Goal: Transaction & Acquisition: Purchase product/service

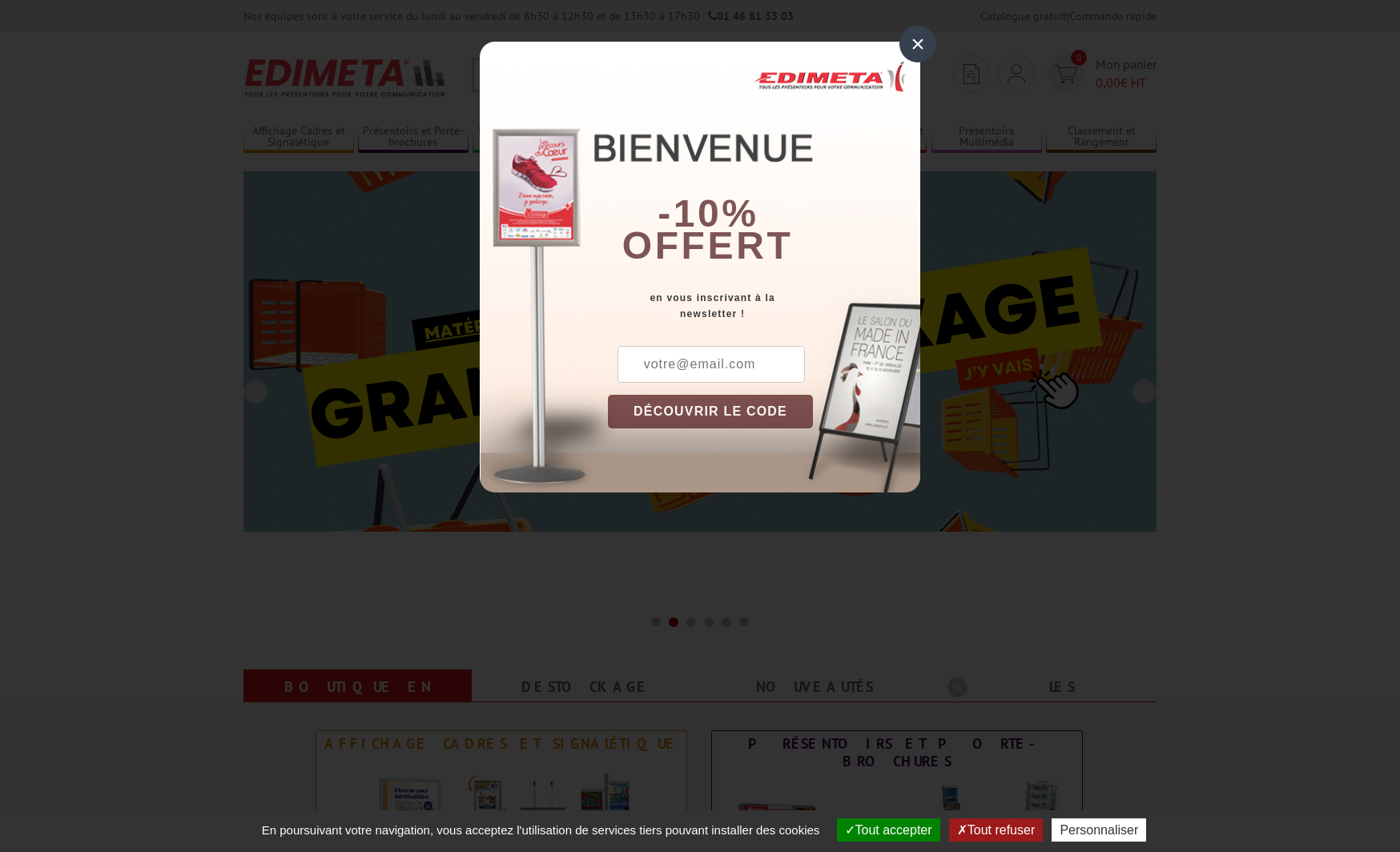
click at [924, 45] on div "×" at bounding box center [918, 44] width 37 height 37
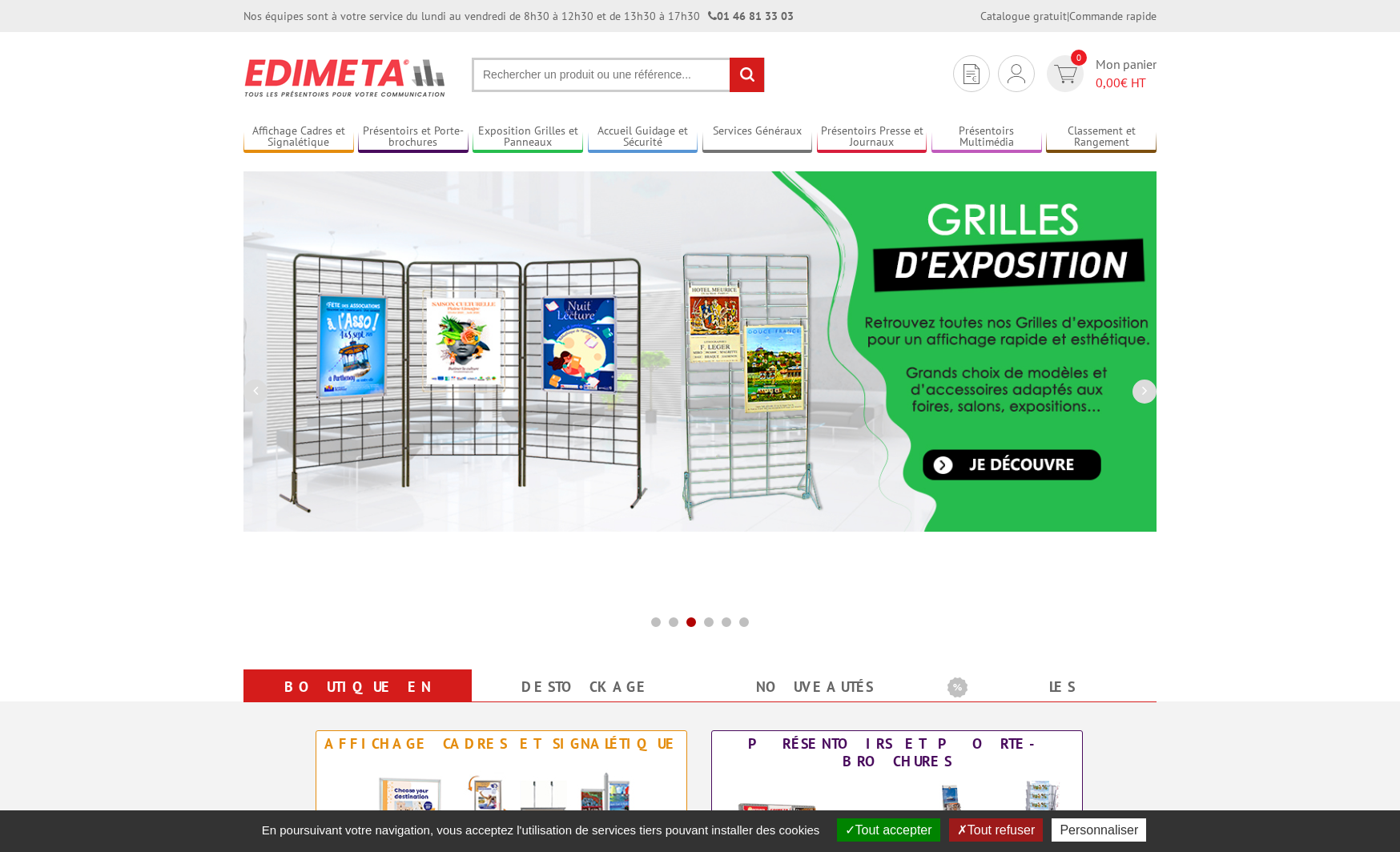
click at [578, 70] on input "text" at bounding box center [618, 75] width 293 height 35
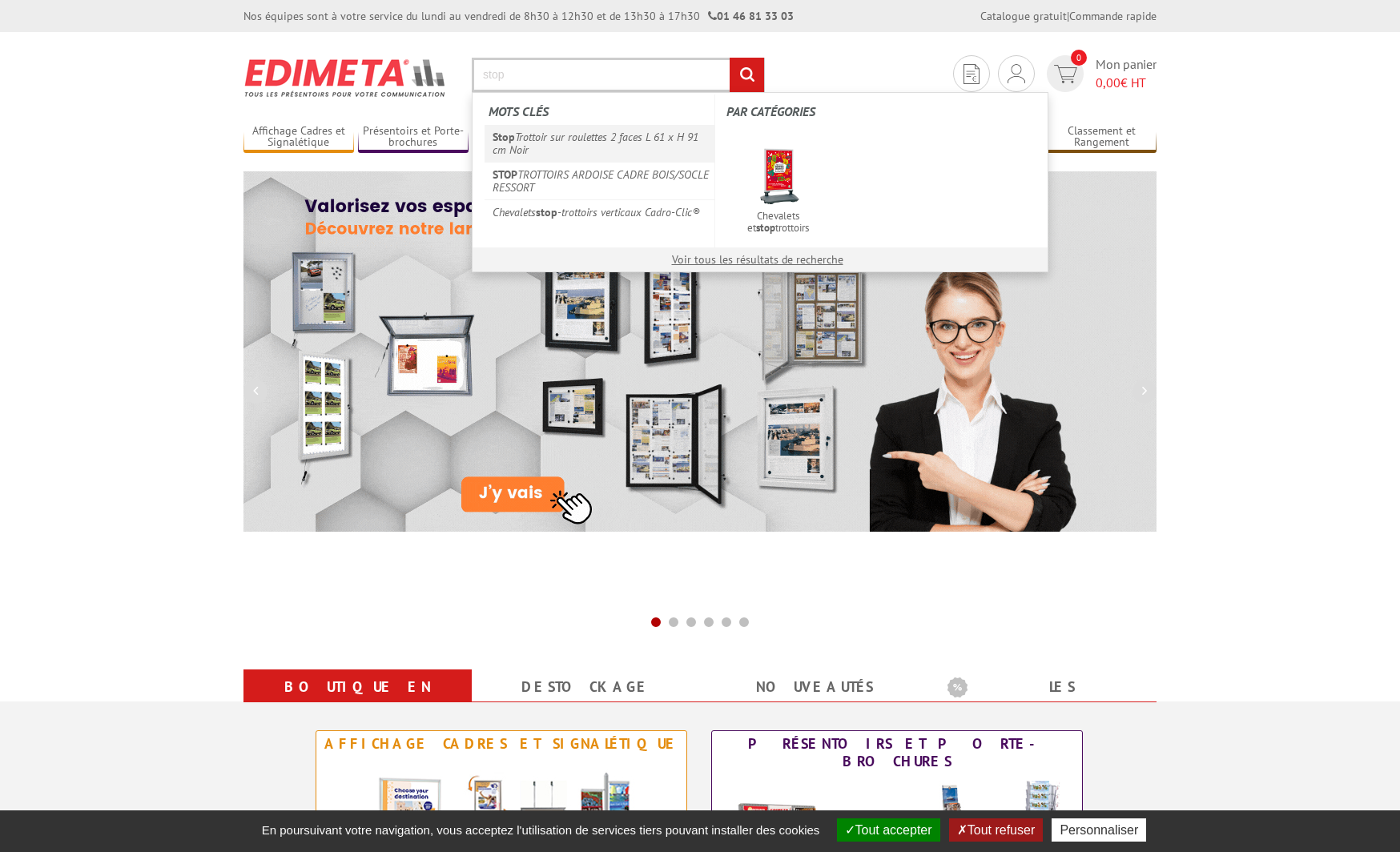
type input "stop"
click at [545, 140] on link "Stop Trottoir sur roulettes 2 faces L 61 x H 91 cm Noir" at bounding box center [599, 143] width 230 height 37
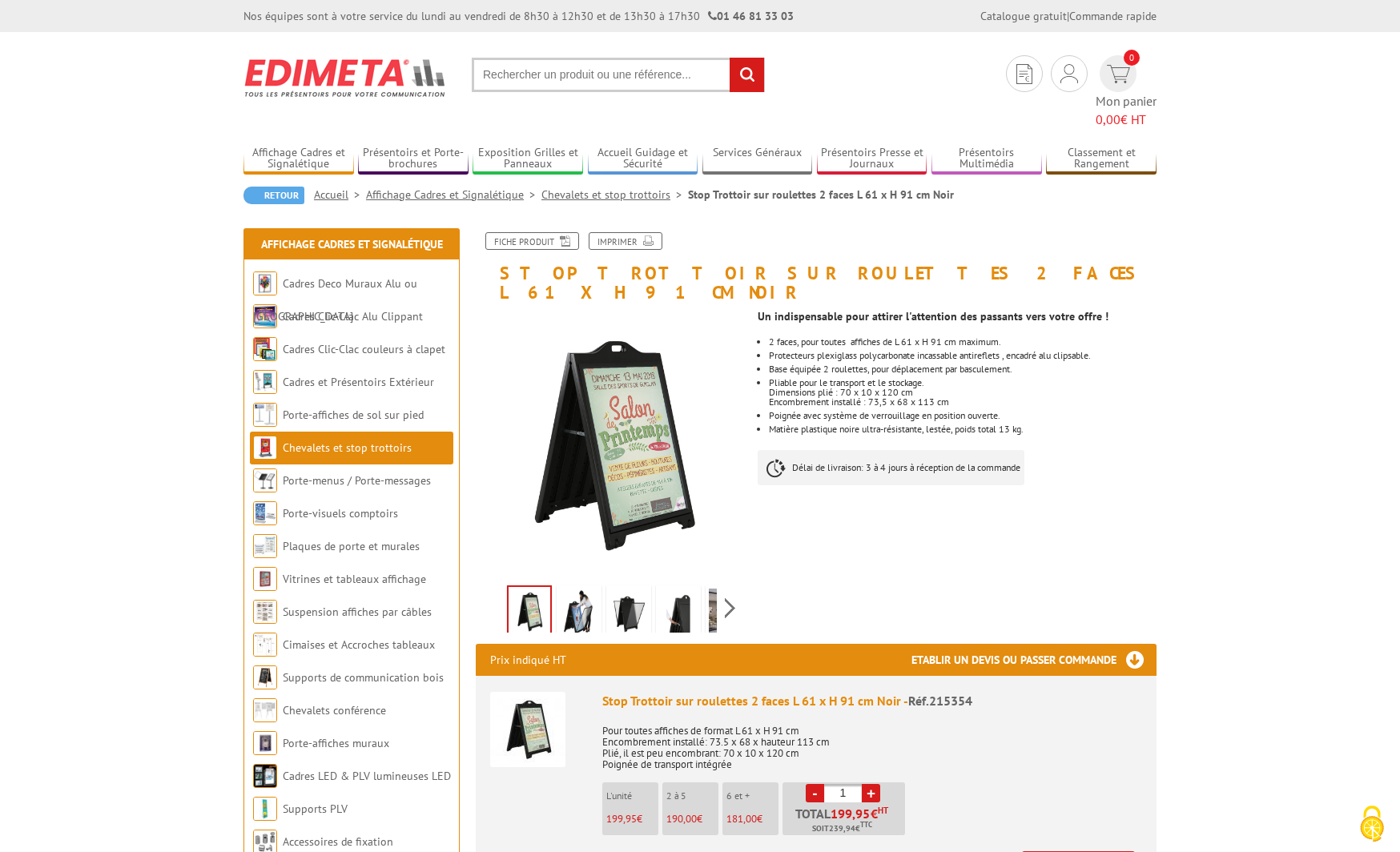
click at [605, 188] on link "Chevalets et stop trottoirs" at bounding box center [615, 195] width 147 height 15
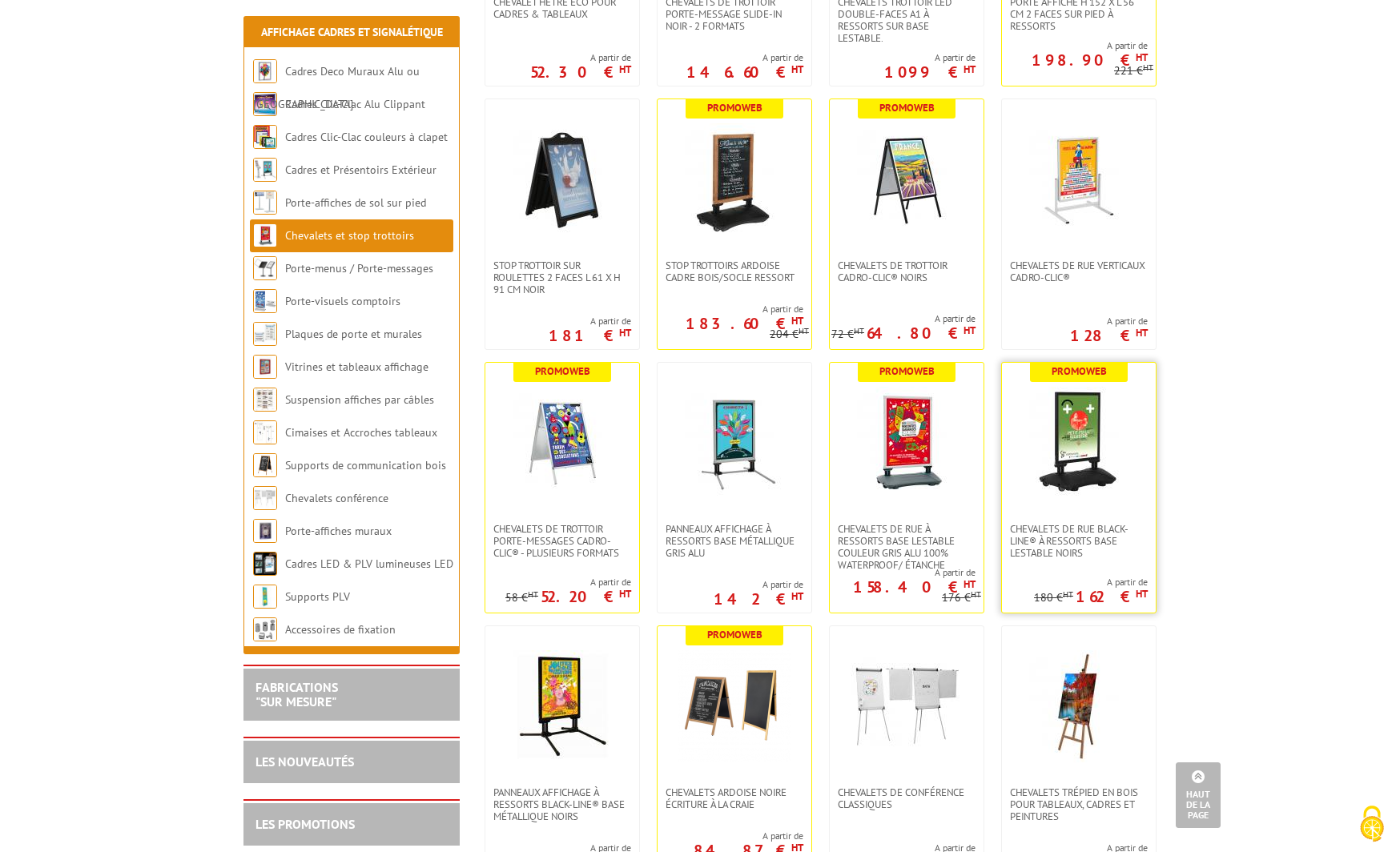
scroll to position [815, 0]
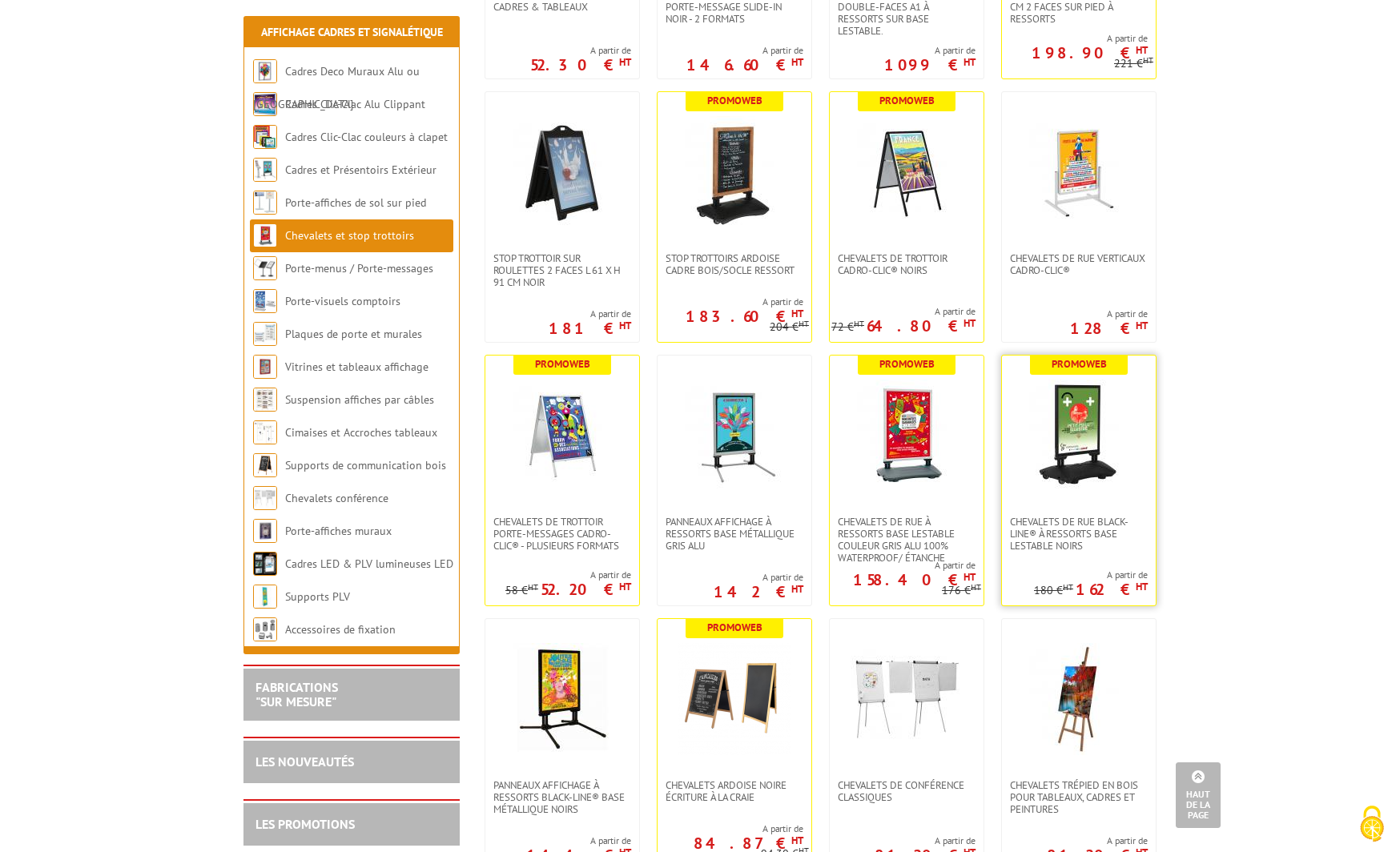
click at [1071, 455] on img at bounding box center [1078, 435] width 112 height 112
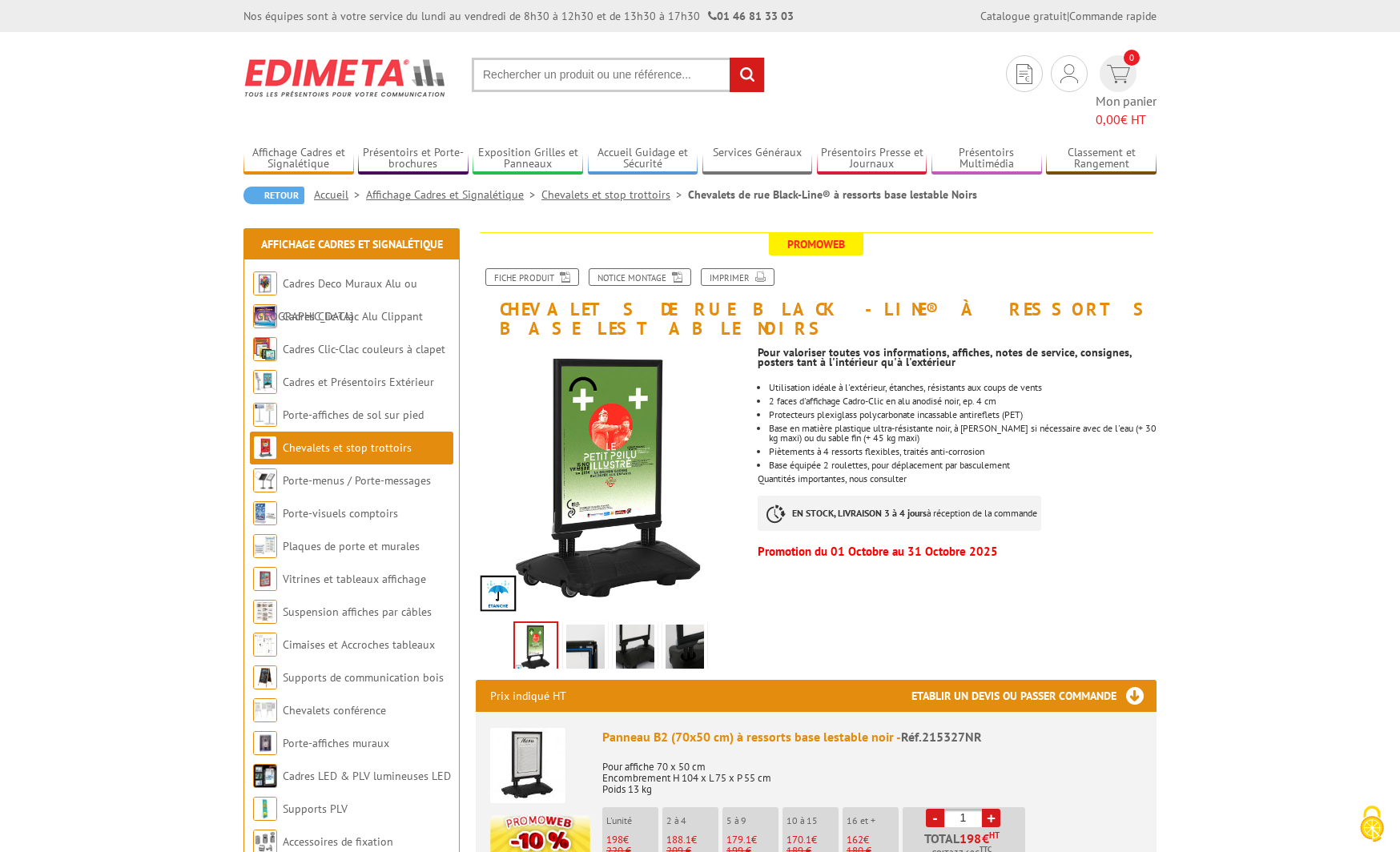
click at [590, 76] on input "text" at bounding box center [618, 75] width 293 height 35
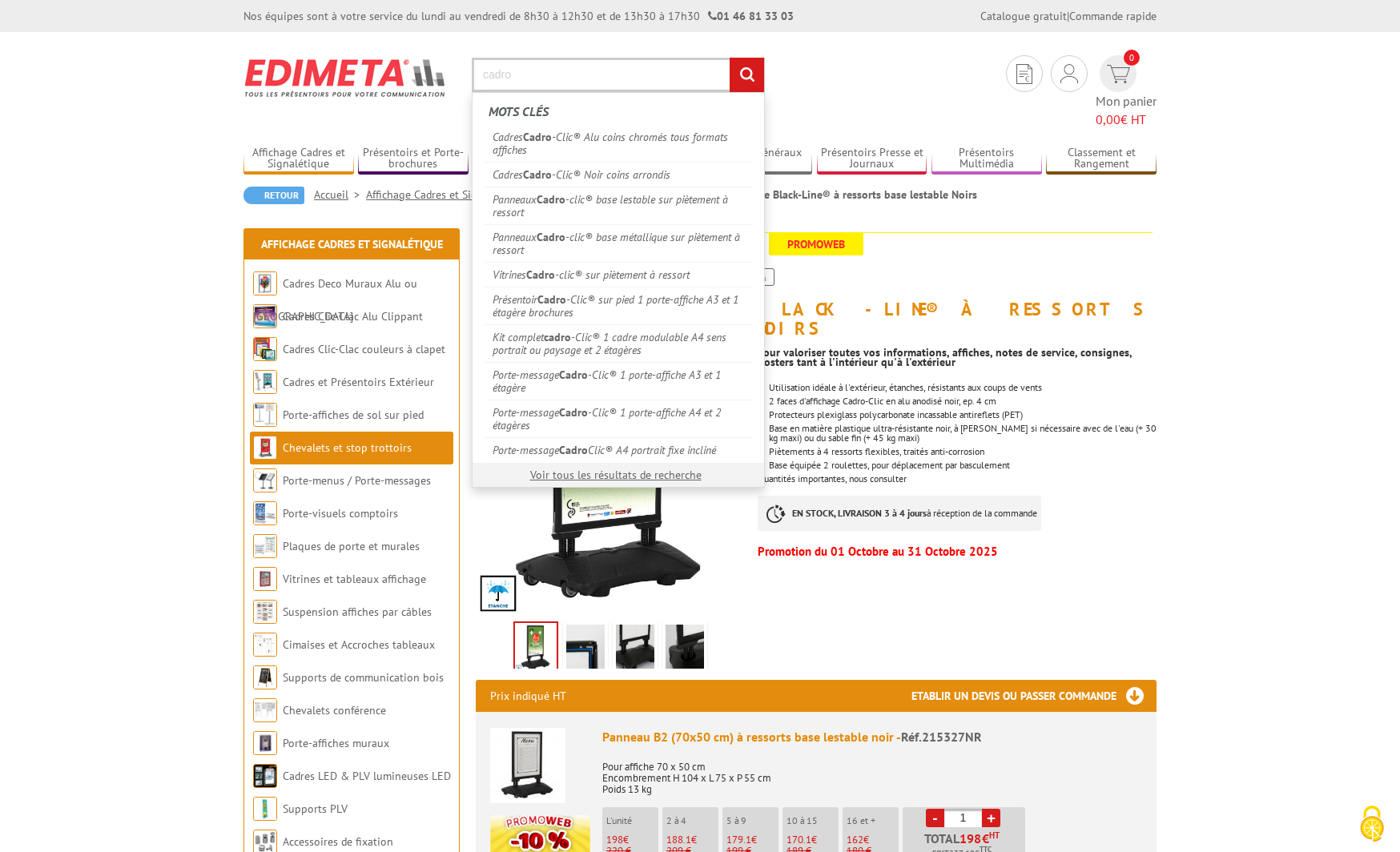
click at [588, 80] on input "cadro" at bounding box center [618, 75] width 293 height 35
type input "cadro-clic"
click at [729, 58] on input "rechercher" at bounding box center [747, 75] width 35 height 35
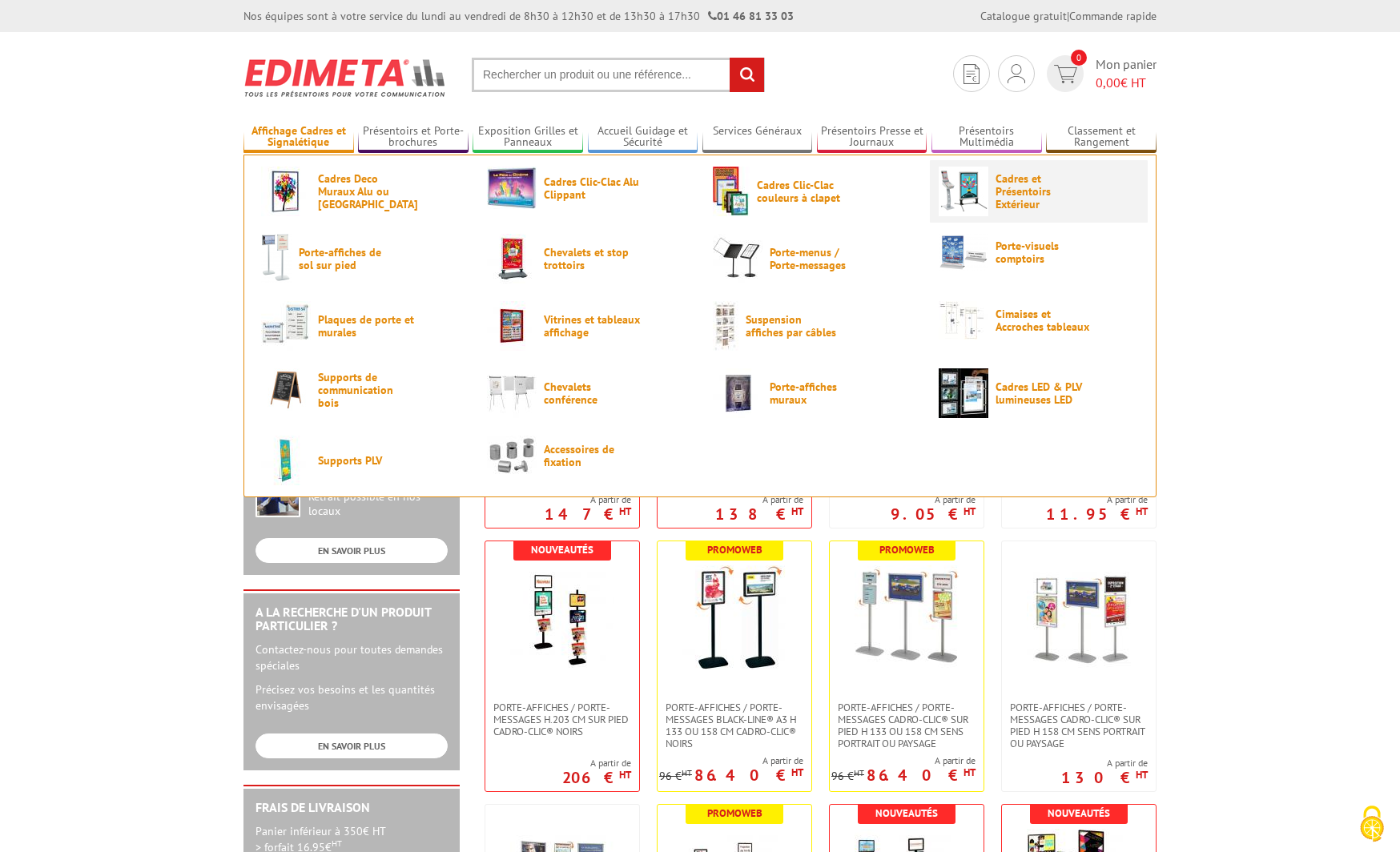
click at [991, 202] on link "Cadres et Présentoirs Extérieur" at bounding box center [1038, 191] width 201 height 49
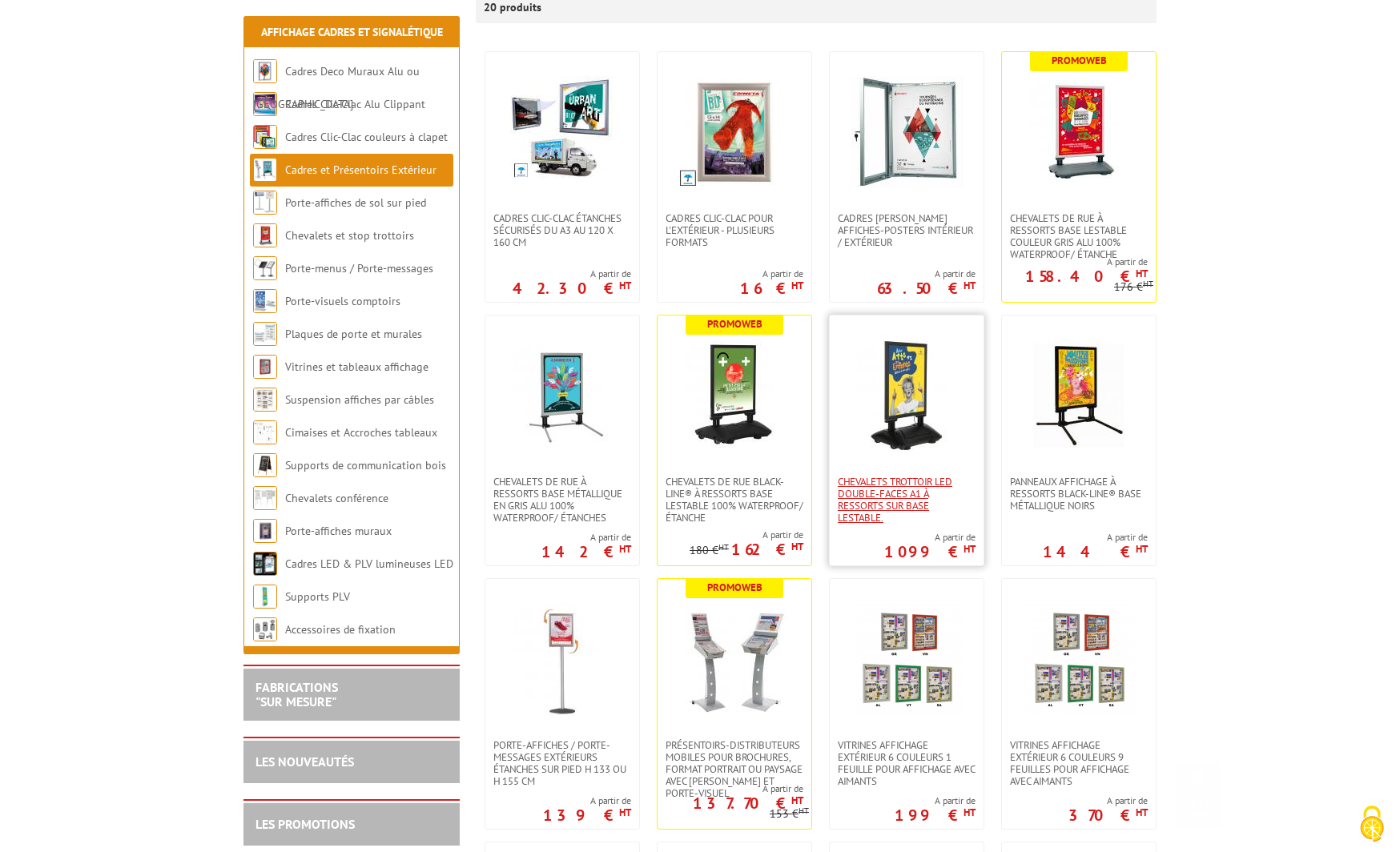
scroll to position [322, 0]
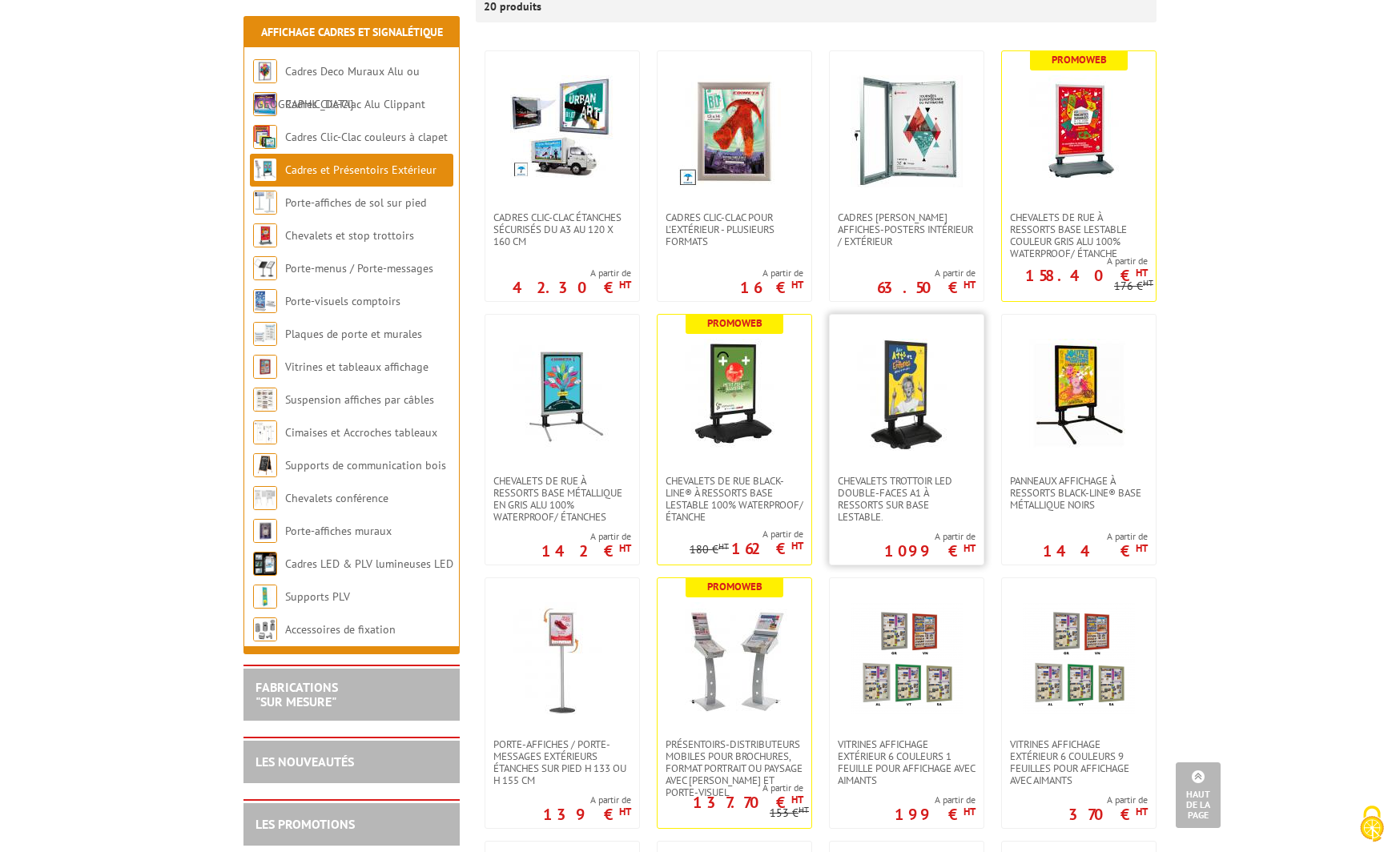
click at [908, 422] on img at bounding box center [906, 395] width 112 height 112
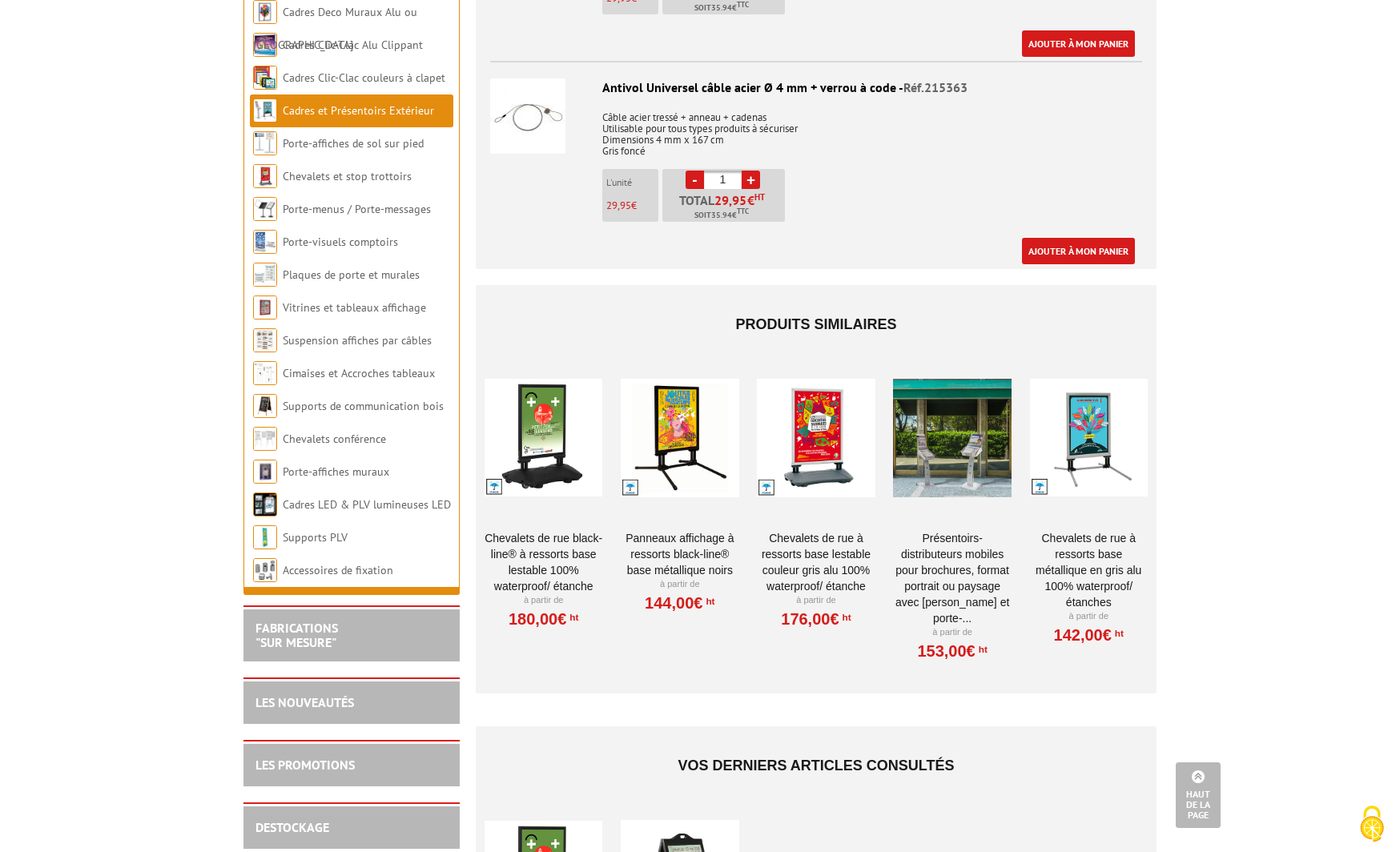
scroll to position [1262, 0]
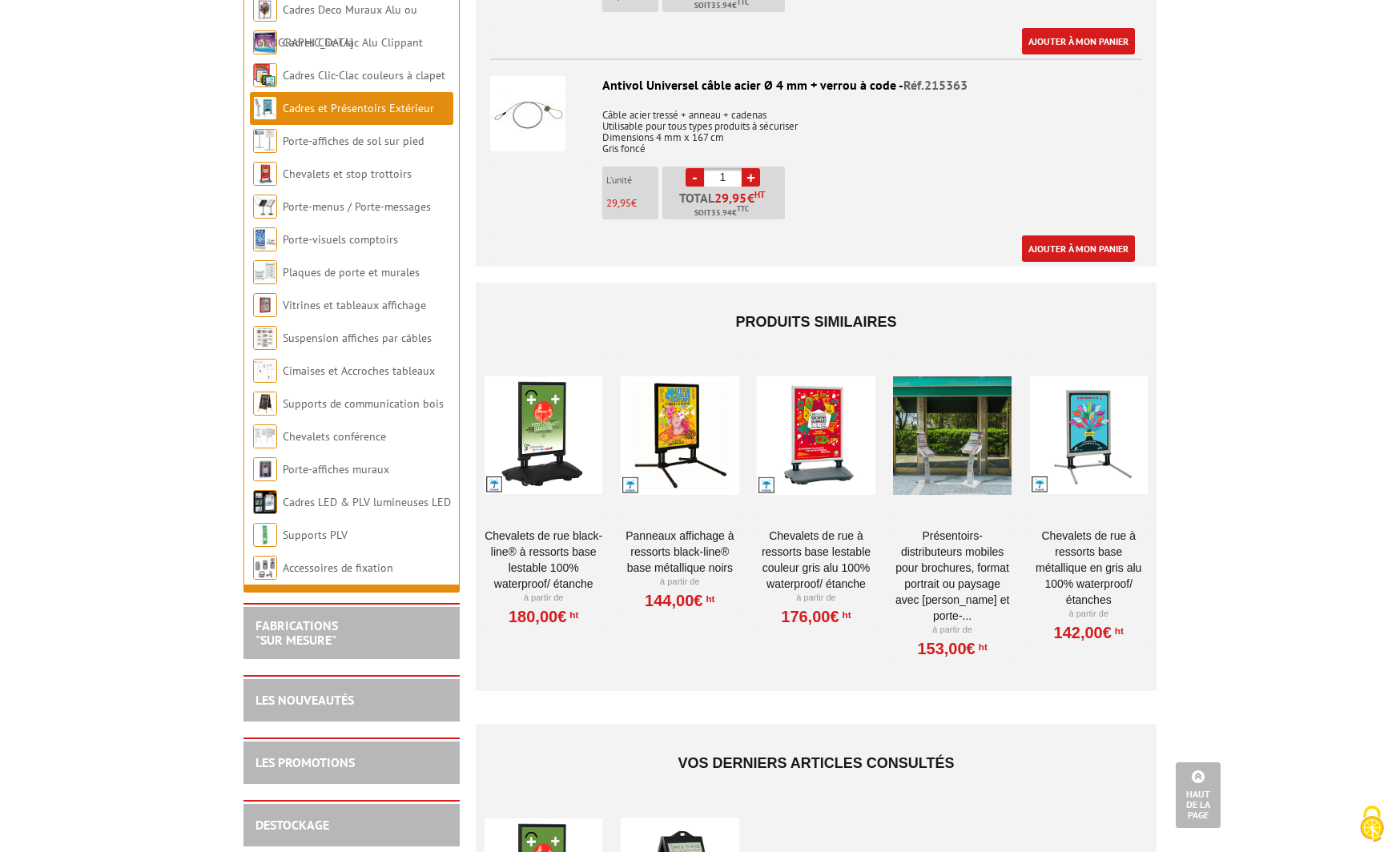
click at [547, 424] on div at bounding box center [543, 435] width 117 height 160
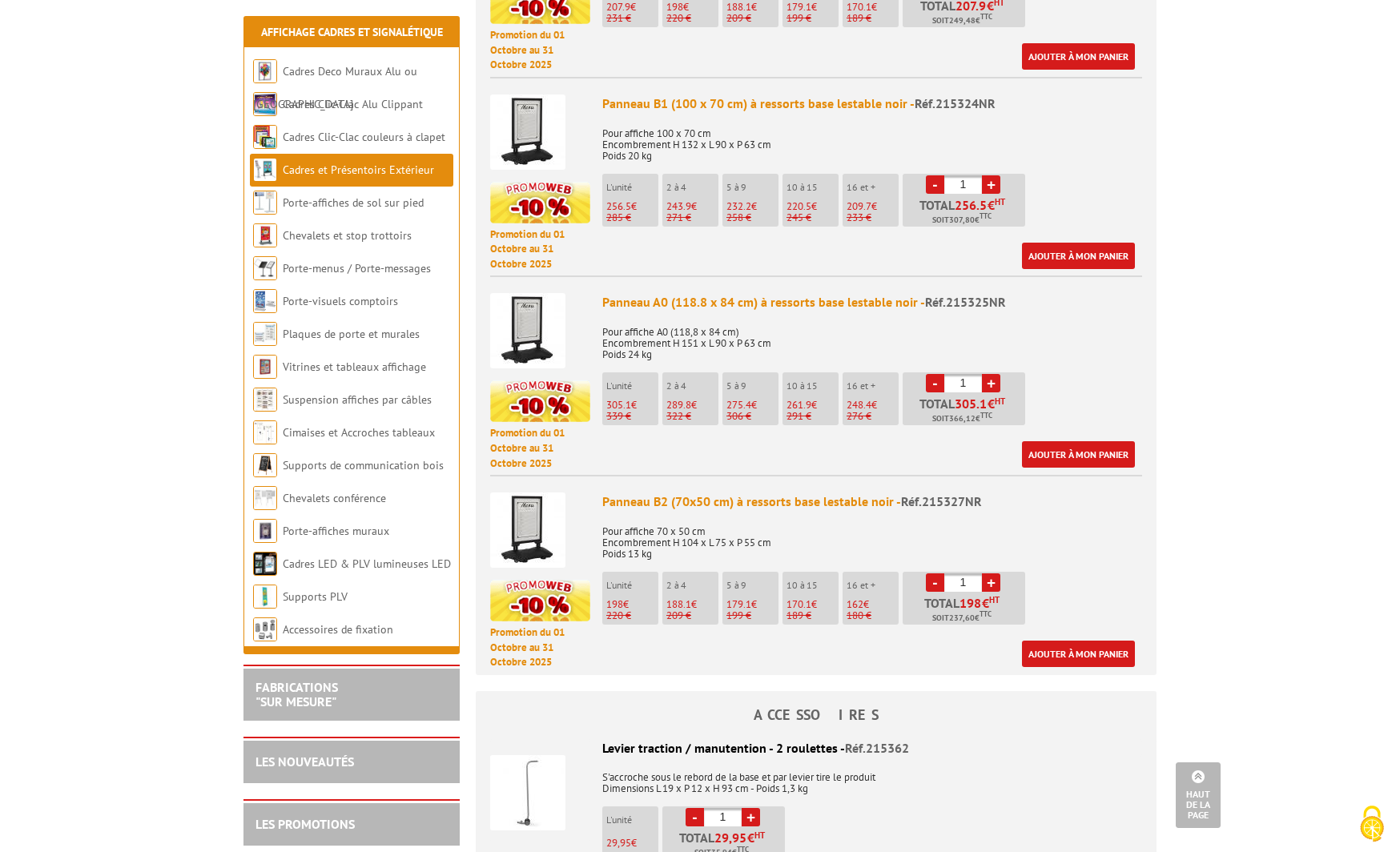
scroll to position [808, 0]
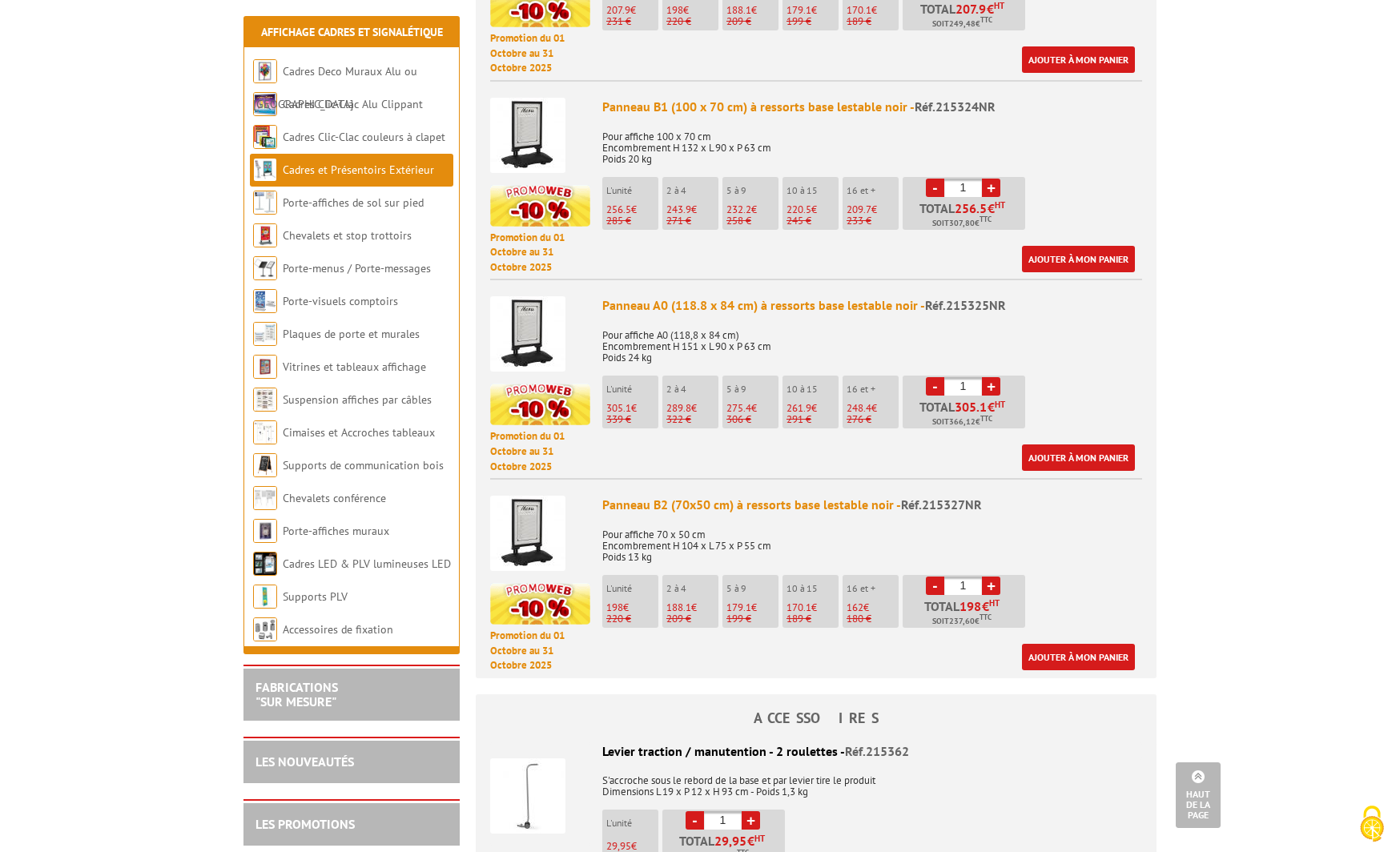
click at [531, 330] on img at bounding box center [528, 333] width 75 height 75
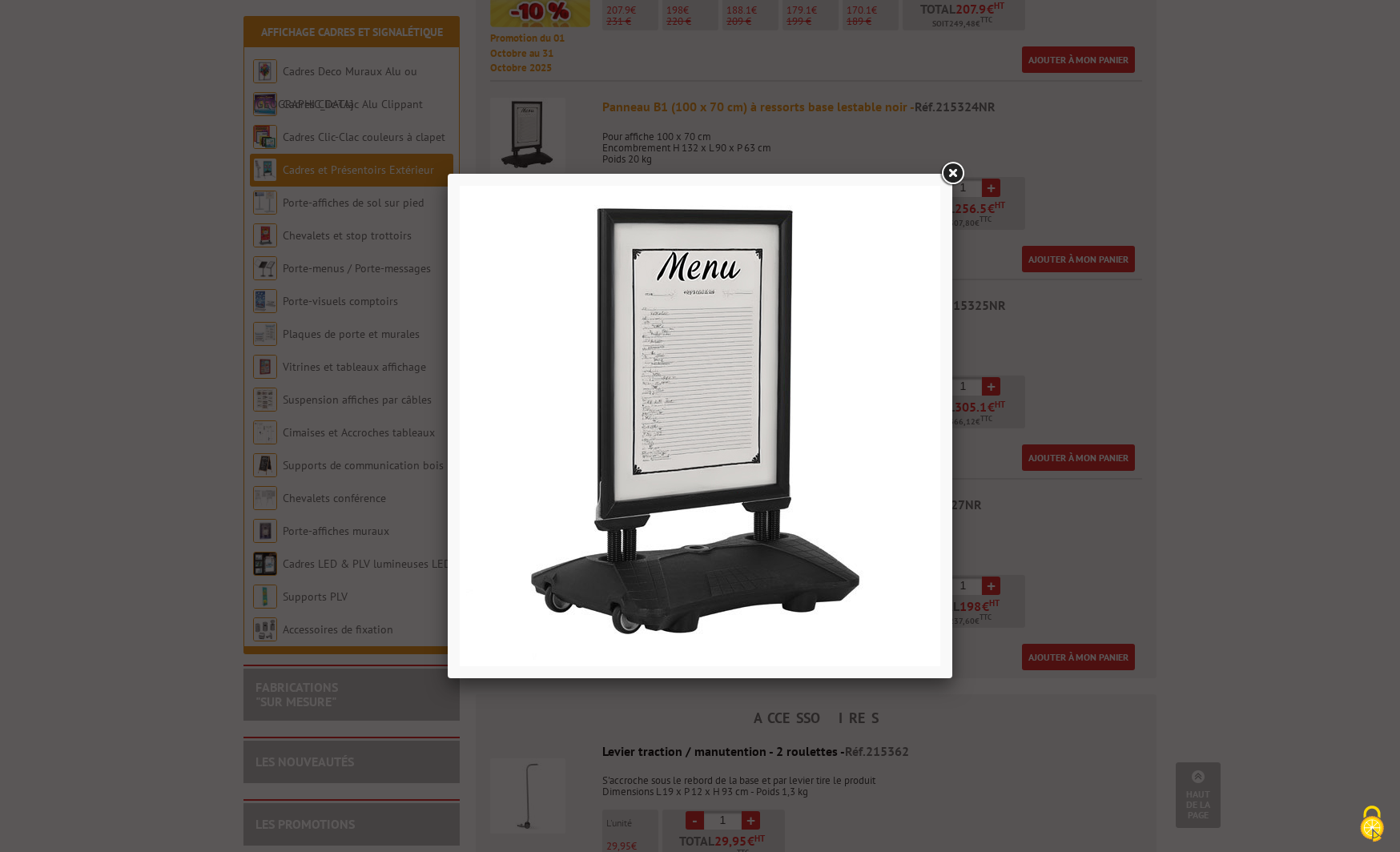
click at [957, 171] on link at bounding box center [952, 173] width 28 height 28
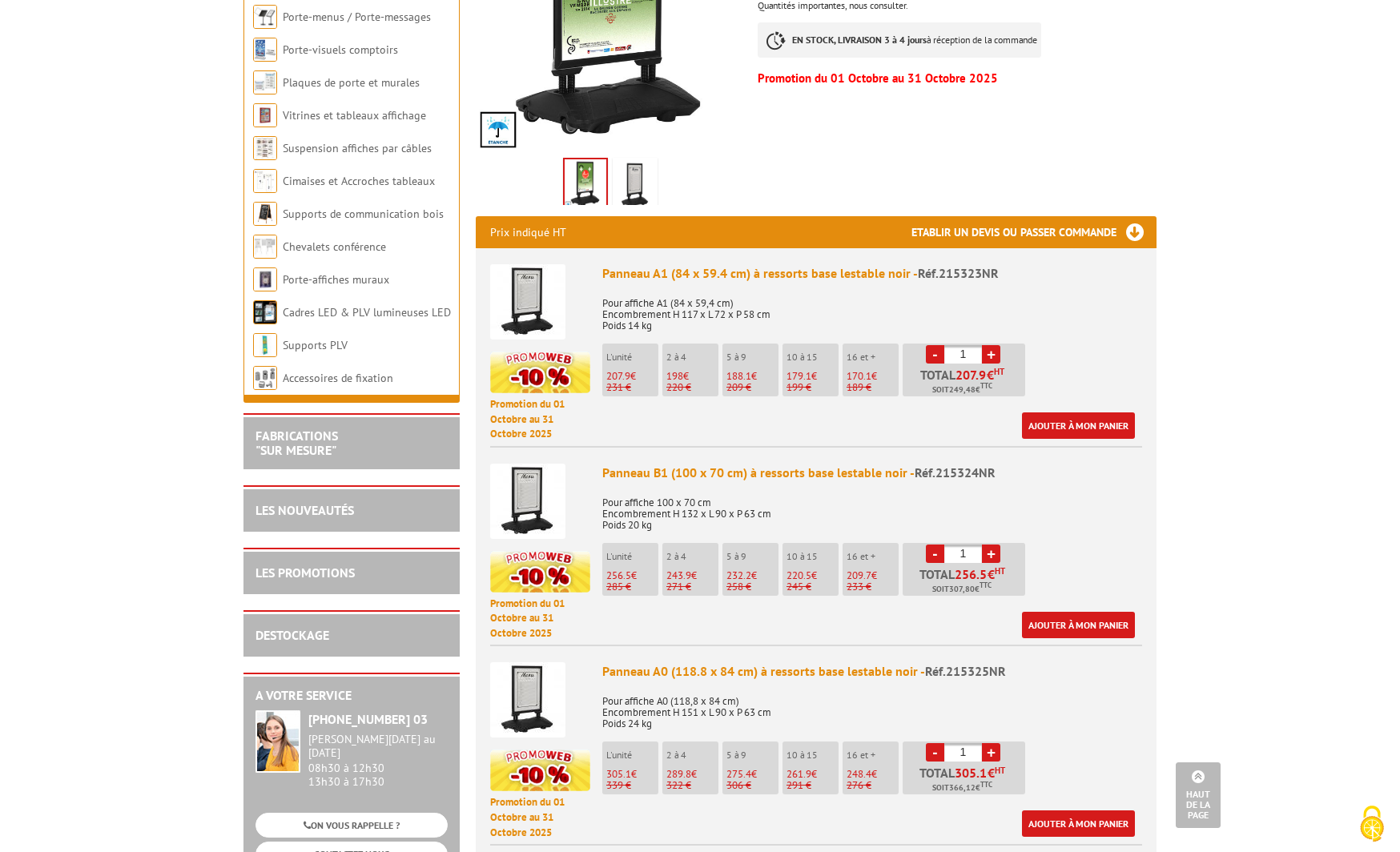
scroll to position [0, 0]
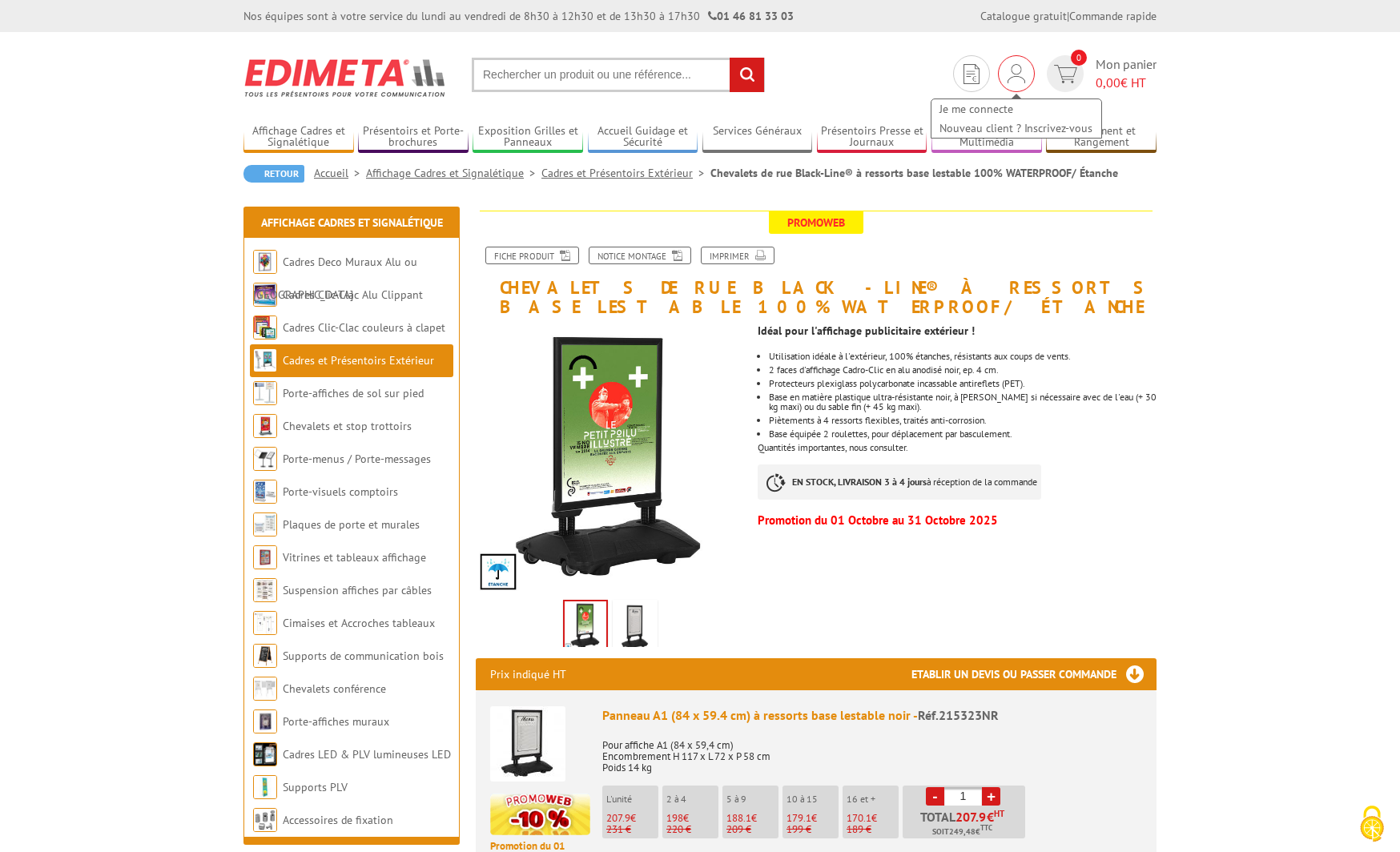
click at [1014, 74] on img at bounding box center [1016, 73] width 17 height 19
